Goal: Information Seeking & Learning: Learn about a topic

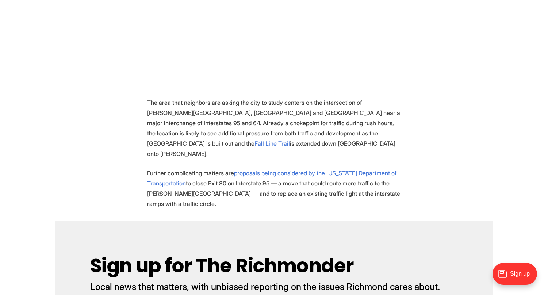
scroll to position [547, 0]
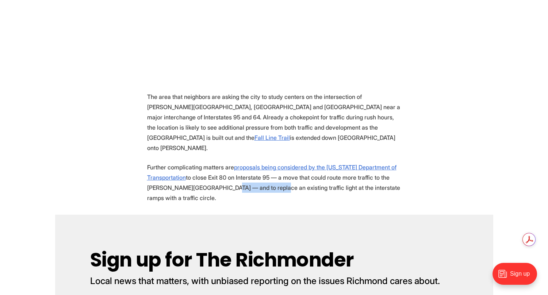
drag, startPoint x: 219, startPoint y: 161, endPoint x: 266, endPoint y: 163, distance: 47.1
click at [266, 163] on p "Further complicating matters are proposals being considered by the Virginia Dep…" at bounding box center [274, 182] width 254 height 41
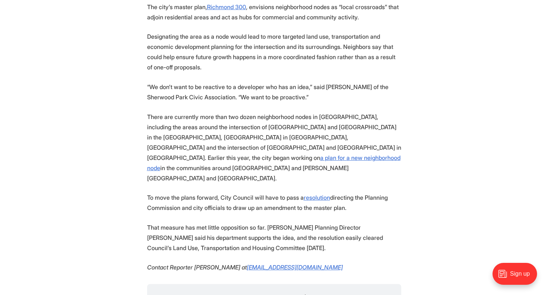
scroll to position [1058, 0]
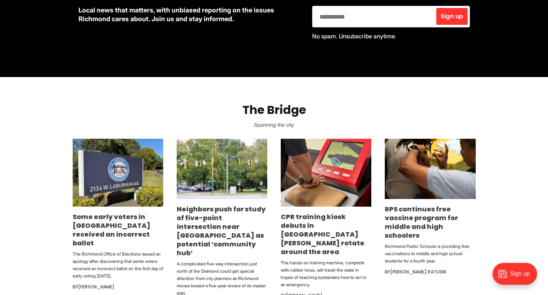
scroll to position [474, 0]
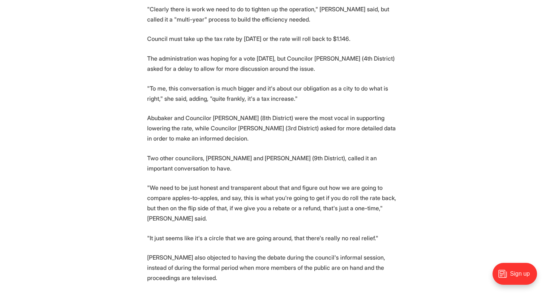
scroll to position [803, 0]
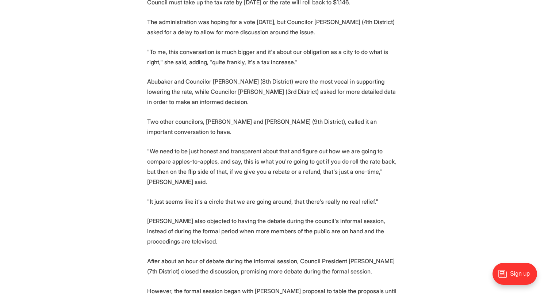
click at [310, 116] on p "Two other councilors, [PERSON_NAME] and [PERSON_NAME] (9th District), called it…" at bounding box center [274, 126] width 254 height 20
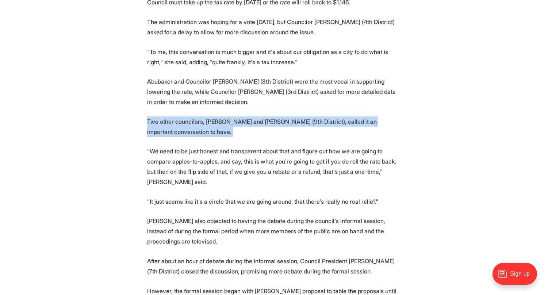
click at [310, 116] on p "Two other councilors, [PERSON_NAME] and [PERSON_NAME] (9th District), called it…" at bounding box center [274, 126] width 254 height 20
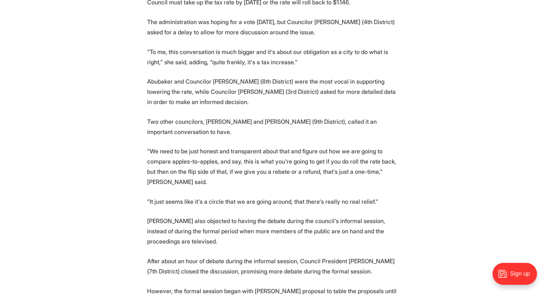
click at [225, 146] on p ""We need to be just honest and transparent about that and figure out how we are…" at bounding box center [274, 166] width 254 height 41
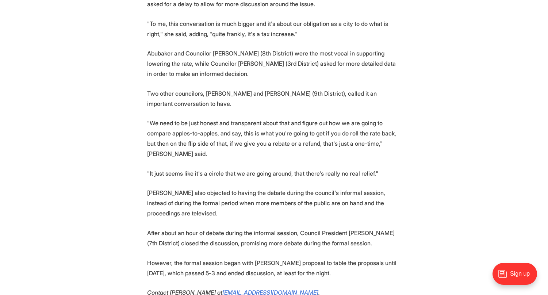
scroll to position [839, 0]
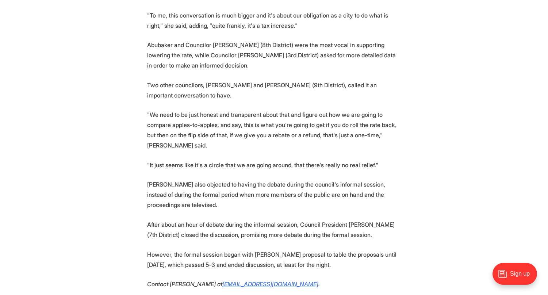
click at [153, 109] on p ""We need to be just honest and transparent about that and figure out how we are…" at bounding box center [274, 129] width 254 height 41
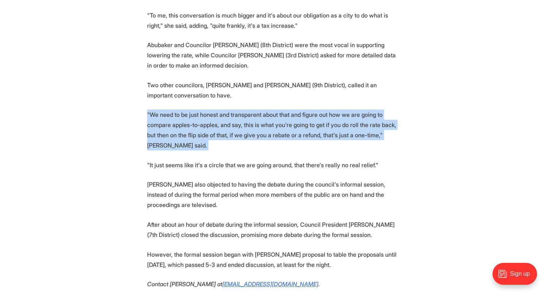
click at [153, 109] on p ""We need to be just honest and transparent about that and figure out how we are…" at bounding box center [274, 129] width 254 height 41
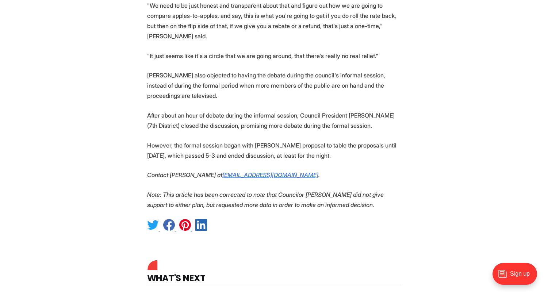
scroll to position [949, 0]
